Goal: Find specific page/section

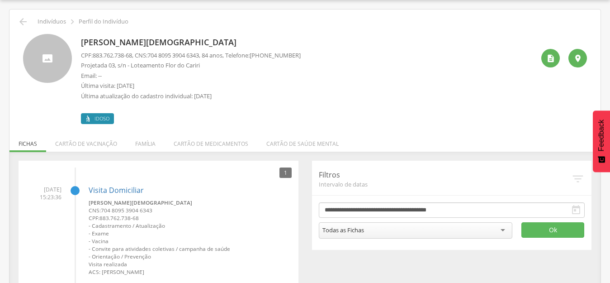
scroll to position [11, 0]
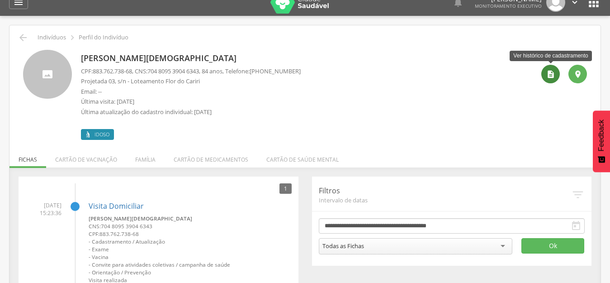
click at [548, 74] on icon "" at bounding box center [551, 74] width 9 height 9
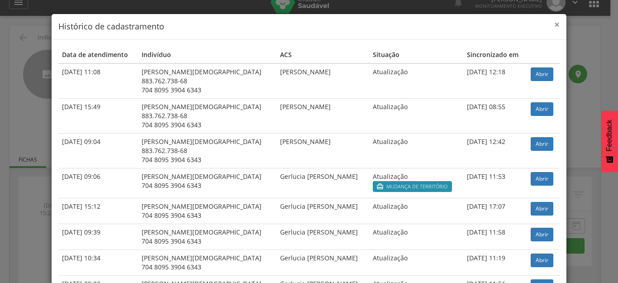
click at [554, 25] on span "×" at bounding box center [556, 24] width 5 height 13
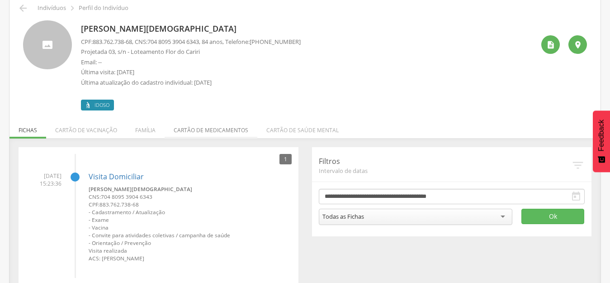
scroll to position [57, 0]
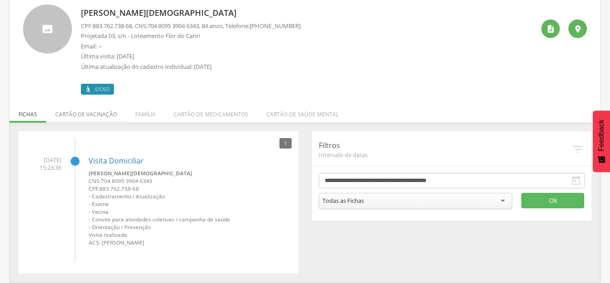
click at [87, 114] on li "Cartão de vacinação" at bounding box center [86, 111] width 80 height 21
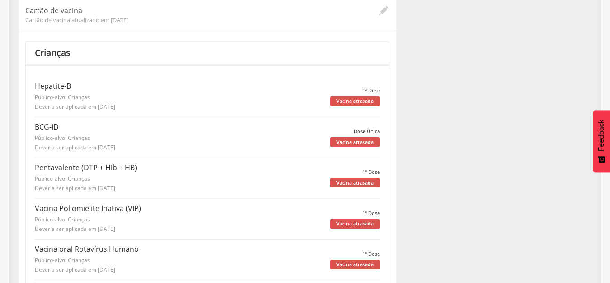
scroll to position [0, 0]
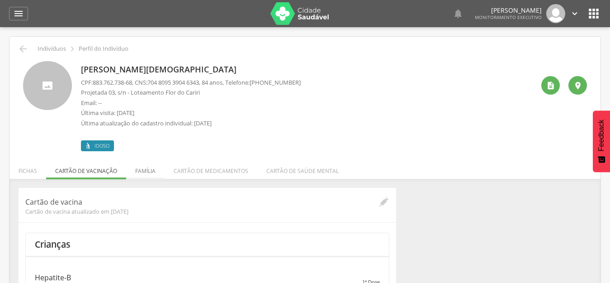
click at [140, 172] on li "Família" at bounding box center [145, 168] width 38 height 21
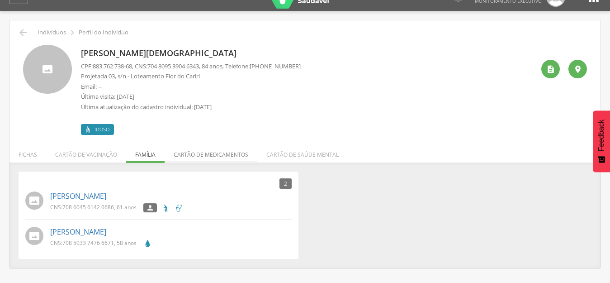
scroll to position [27, 0]
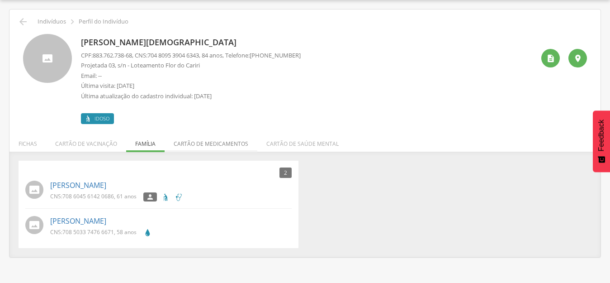
click at [225, 143] on li "Cartão de medicamentos" at bounding box center [211, 141] width 93 height 21
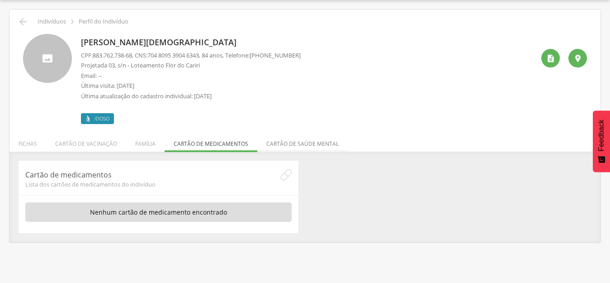
click at [276, 142] on li "Cartão de saúde mental" at bounding box center [302, 141] width 91 height 21
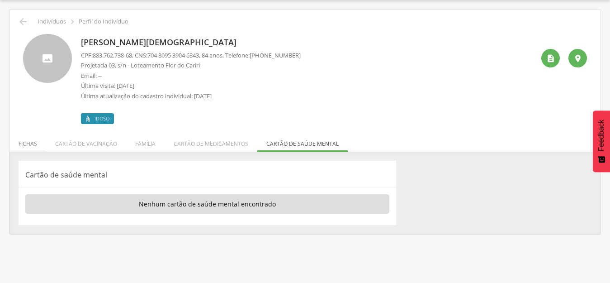
click at [30, 143] on li "Fichas" at bounding box center [28, 141] width 37 height 21
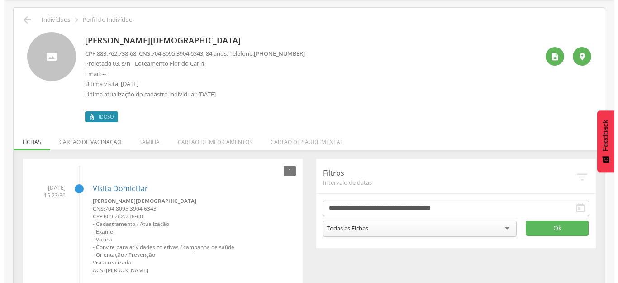
scroll to position [57, 0]
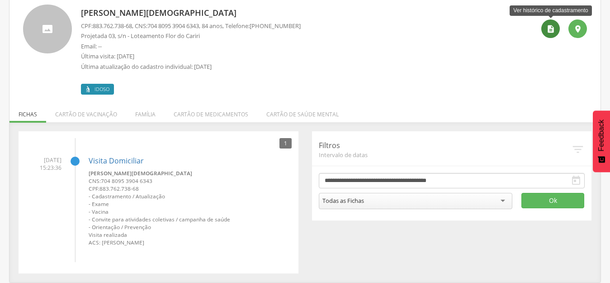
click at [548, 29] on icon "" at bounding box center [551, 28] width 9 height 9
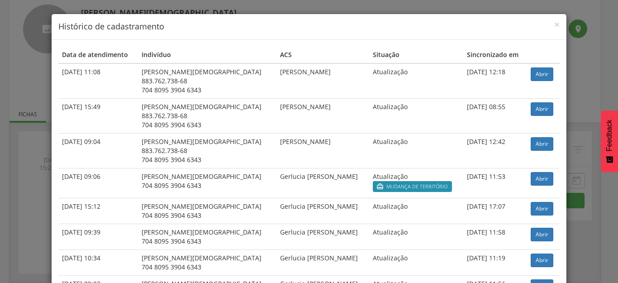
scroll to position [45, 0]
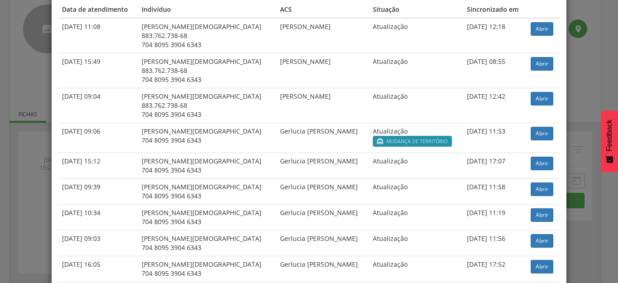
click at [390, 143] on span "Mudança de território" at bounding box center [416, 141] width 61 height 7
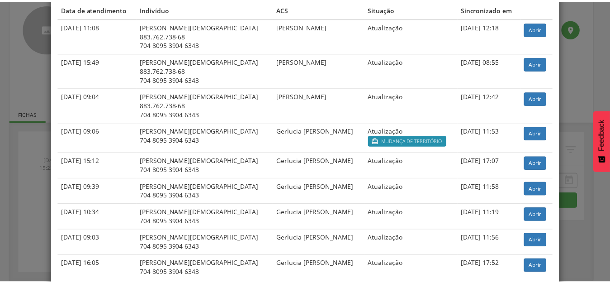
scroll to position [0, 0]
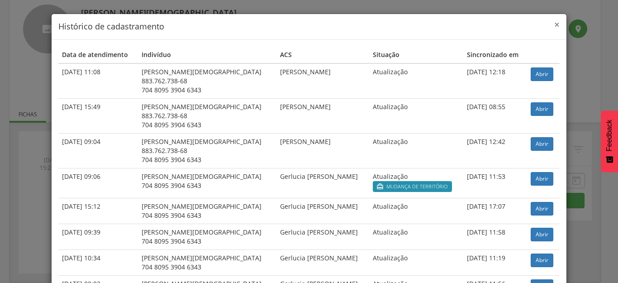
click at [554, 24] on span "×" at bounding box center [556, 24] width 5 height 13
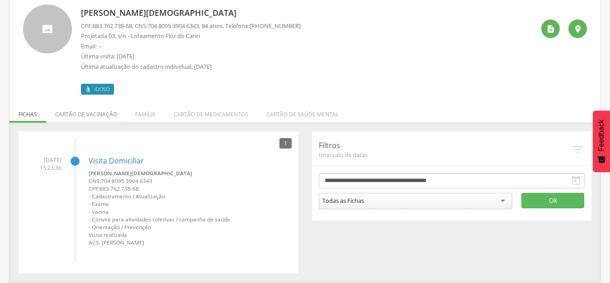
click at [88, 115] on li "Cartão de vacinação" at bounding box center [86, 111] width 80 height 21
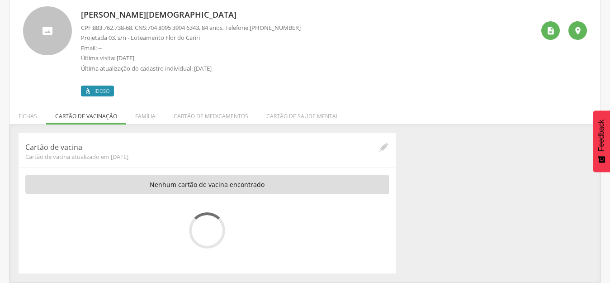
scroll to position [57, 0]
